Goal: Find contact information: Find contact information

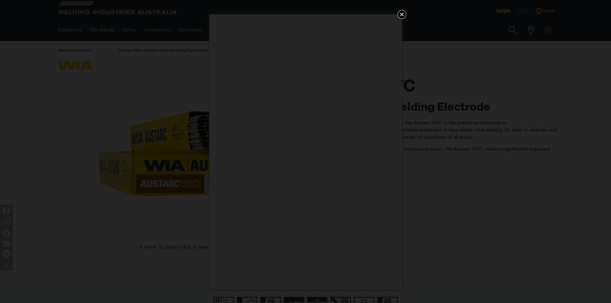
click at [401, 15] on icon "Get 5 WIA Welding Guides Free!" at bounding box center [402, 15] width 4 height 4
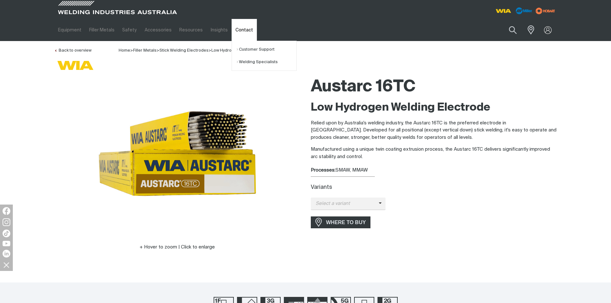
click at [239, 29] on link "Contact" at bounding box center [244, 30] width 25 height 22
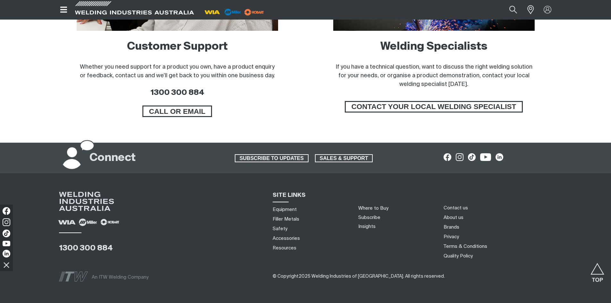
scroll to position [533, 0]
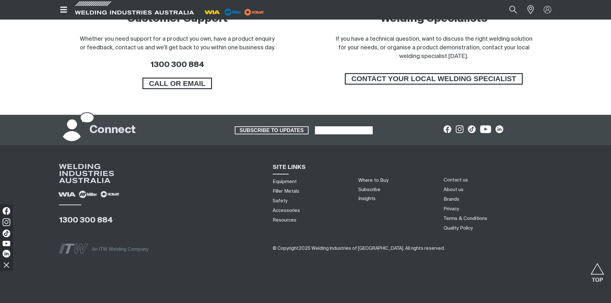
click at [345, 126] on link "SALES & SUPPORT" at bounding box center [344, 130] width 58 height 8
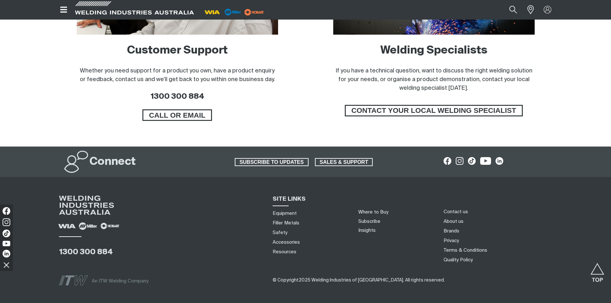
scroll to position [469, 0]
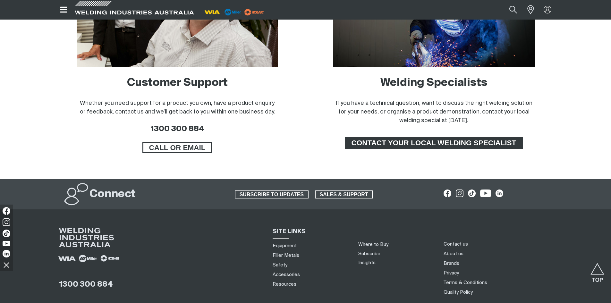
click at [378, 145] on span "CONTACT YOUR LOCAL WELDING SPECIALIST" at bounding box center [434, 143] width 176 height 12
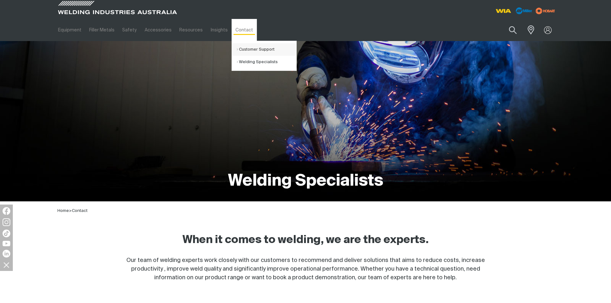
click at [240, 48] on link "Customer Support" at bounding box center [267, 49] width 60 height 13
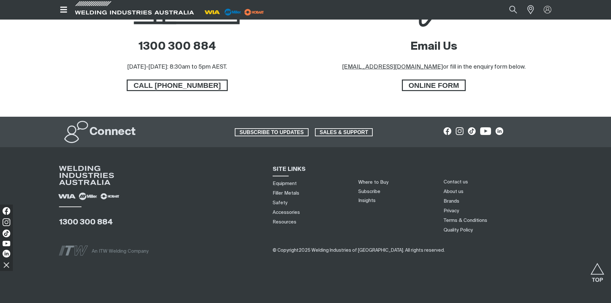
scroll to position [402, 0]
